Goal: Find contact information: Find contact information

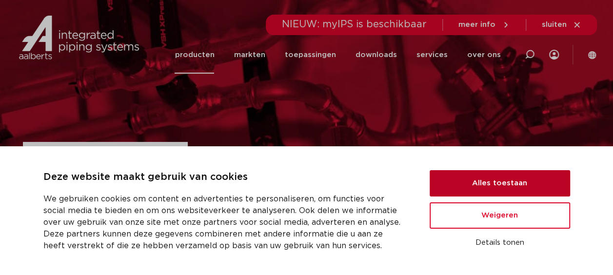
click at [500, 192] on button "Alles toestaan" at bounding box center [500, 183] width 141 height 26
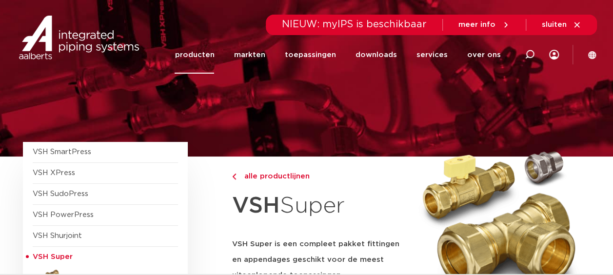
click at [349, 113] on div at bounding box center [307, 78] width 581 height 157
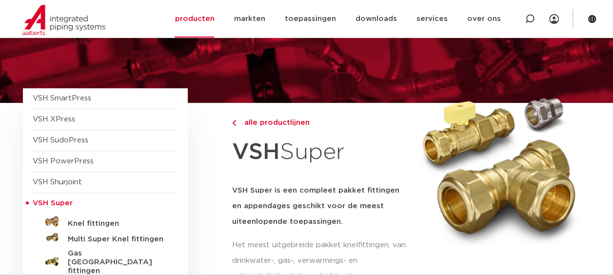
scroll to position [43, 0]
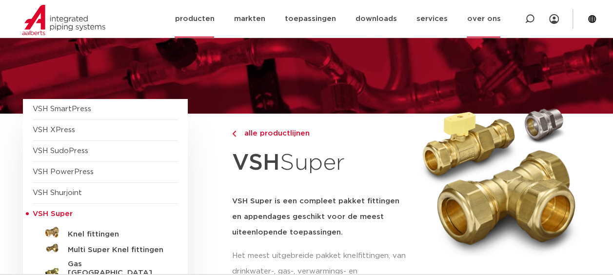
click at [484, 17] on link "over ons" at bounding box center [484, 19] width 34 height 38
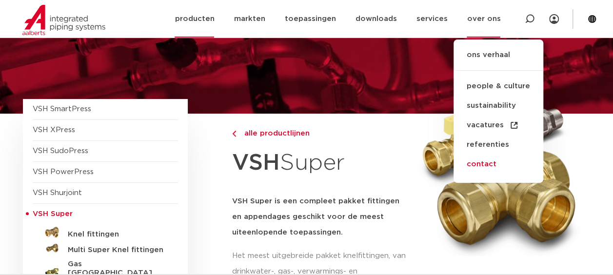
click at [483, 165] on link "contact" at bounding box center [499, 165] width 90 height 20
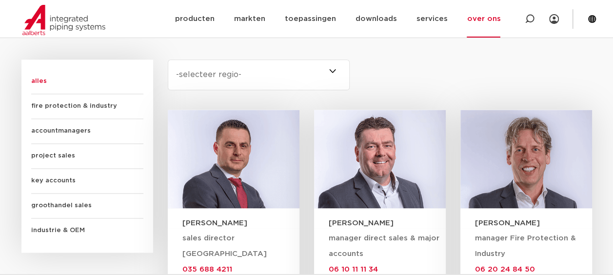
scroll to position [591, 0]
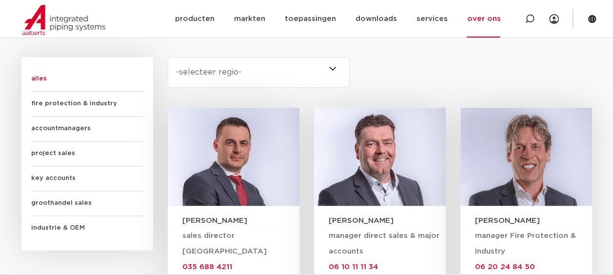
click at [350, 66] on span at bounding box center [350, 72] width 0 height 31
click at [332, 66] on select "-selecteer regio- Heel Nederland (6) [GEOGRAPHIC_DATA] (4) [GEOGRAPHIC_DATA] (3…" at bounding box center [259, 72] width 182 height 31
click at [338, 65] on select "-selecteer regio- Heel Nederland (6) [GEOGRAPHIC_DATA] (4) [GEOGRAPHIC_DATA] (3…" at bounding box center [259, 72] width 182 height 31
select select "gelderland"
click at [168, 57] on select "-selecteer regio- Heel Nederland (6) [GEOGRAPHIC_DATA] (4) [GEOGRAPHIC_DATA] (3…" at bounding box center [259, 72] width 182 height 31
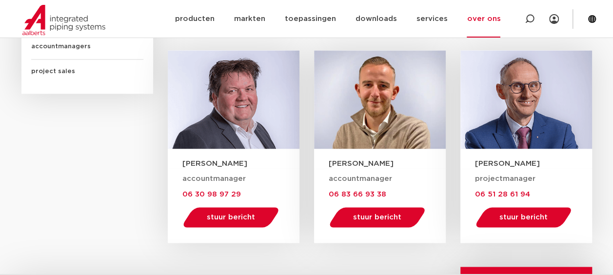
scroll to position [629, 0]
